Goal: Task Accomplishment & Management: Manage account settings

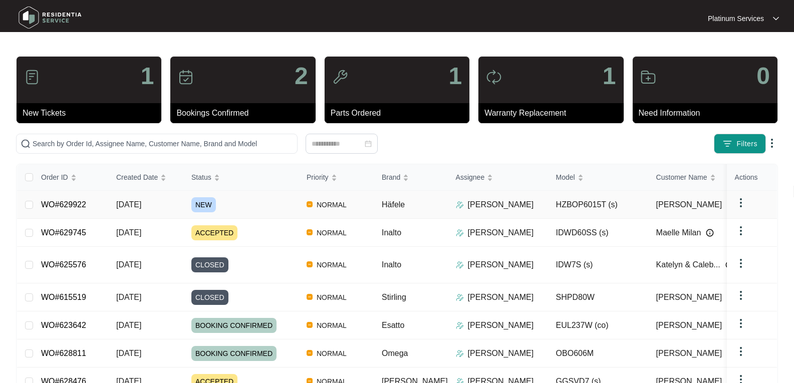
click at [209, 208] on span "NEW" at bounding box center [203, 204] width 25 height 15
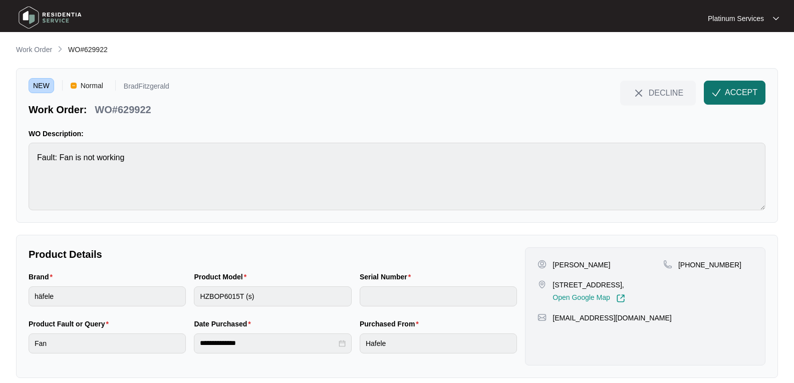
click at [738, 86] on button "ACCEPT" at bounding box center [735, 93] width 62 height 24
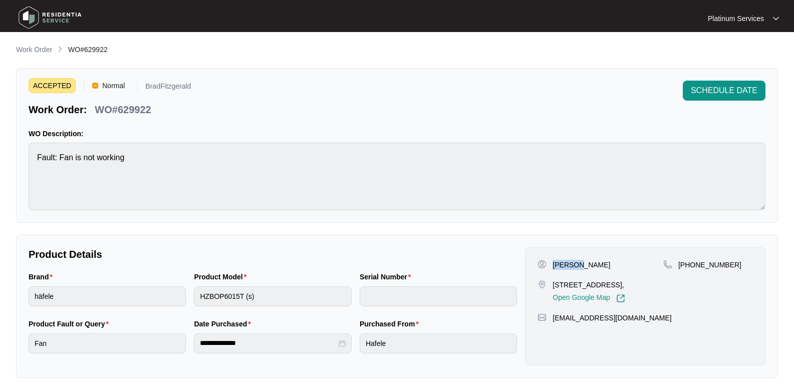
drag, startPoint x: 581, startPoint y: 266, endPoint x: 554, endPoint y: 264, distance: 27.1
click at [554, 264] on div "[PERSON_NAME]" at bounding box center [600, 265] width 126 height 10
copy p "[PERSON_NAME]"
click at [583, 268] on div "[PERSON_NAME]" at bounding box center [600, 265] width 126 height 10
drag, startPoint x: 578, startPoint y: 263, endPoint x: 554, endPoint y: 265, distance: 24.1
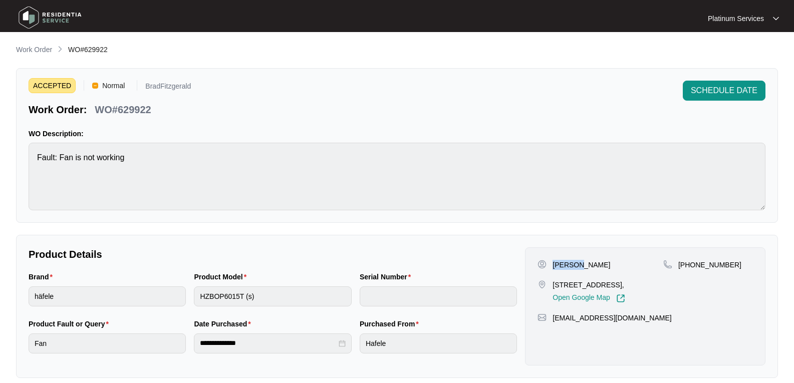
click at [554, 265] on div "[PERSON_NAME]" at bounding box center [600, 265] width 126 height 10
copy p "[PERSON_NAME]"
drag, startPoint x: 574, startPoint y: 291, endPoint x: 554, endPoint y: 286, distance: 20.6
click at [554, 286] on p "[STREET_ADDRESS]," at bounding box center [588, 285] width 72 height 10
copy p "[STREET_ADDRESS],"
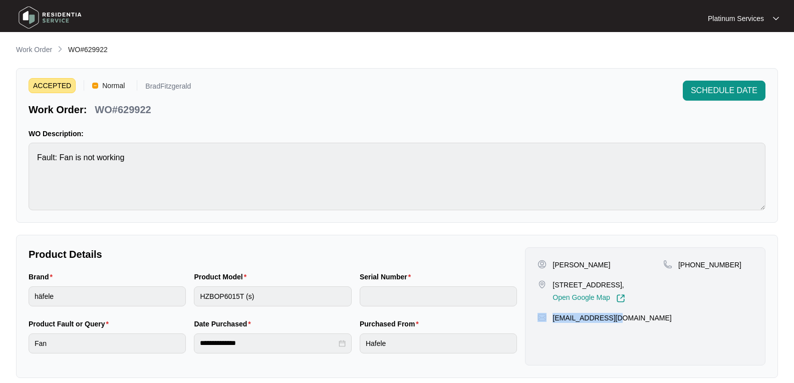
drag, startPoint x: 616, startPoint y: 326, endPoint x: 546, endPoint y: 331, distance: 70.3
click at [546, 323] on div "[EMAIL_ADDRESS][DOMAIN_NAME]" at bounding box center [644, 318] width 215 height 10
copy div "[EMAIL_ADDRESS][DOMAIN_NAME]"
drag, startPoint x: 752, startPoint y: 261, endPoint x: 677, endPoint y: 266, distance: 75.8
click at [677, 266] on div "[PHONE_NUMBER]" at bounding box center [708, 265] width 90 height 10
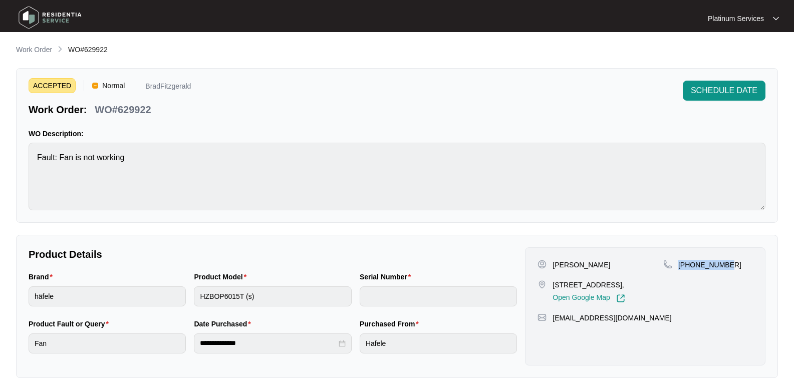
copy p "[PHONE_NUMBER]"
click at [193, 300] on div "Product Model HZBOP6015T (s)" at bounding box center [272, 294] width 165 height 47
click at [136, 109] on p "WO#629922" at bounding box center [123, 110] width 56 height 14
copy p "629922"
